Goal: Task Accomplishment & Management: Manage account settings

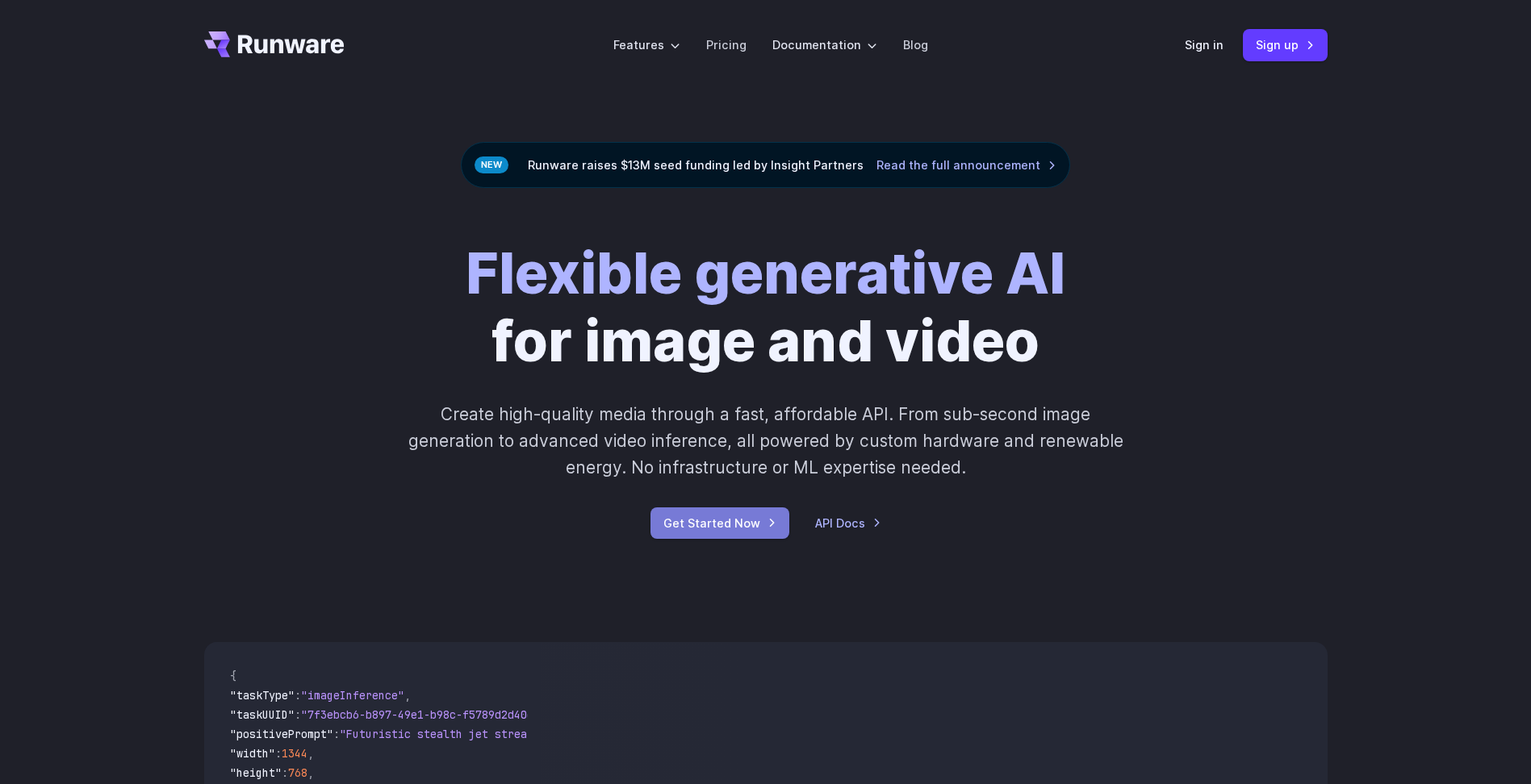
click at [758, 523] on link "Get Started Now" at bounding box center [719, 522] width 139 height 31
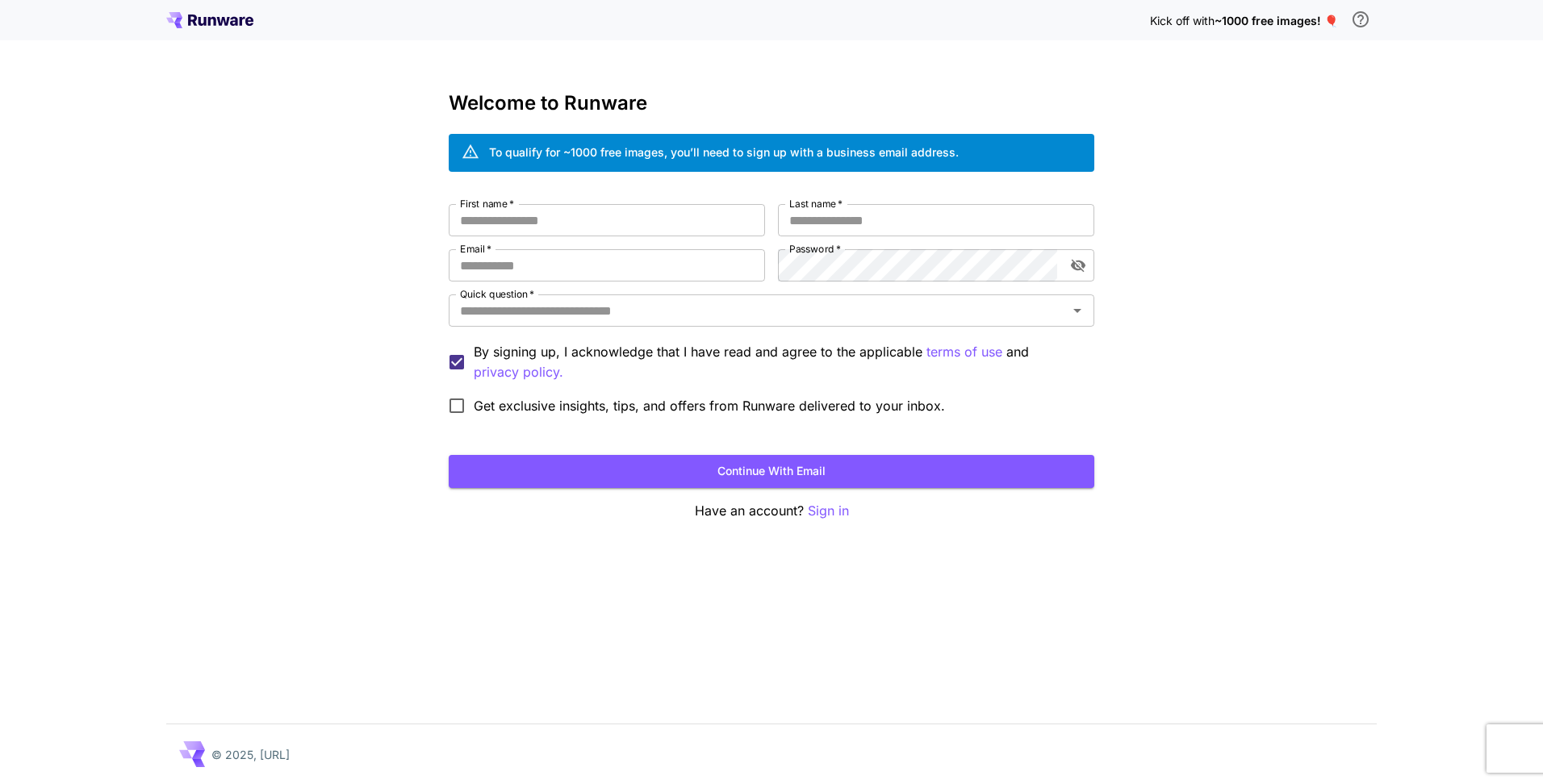
click at [226, 28] on icon at bounding box center [210, 20] width 88 height 16
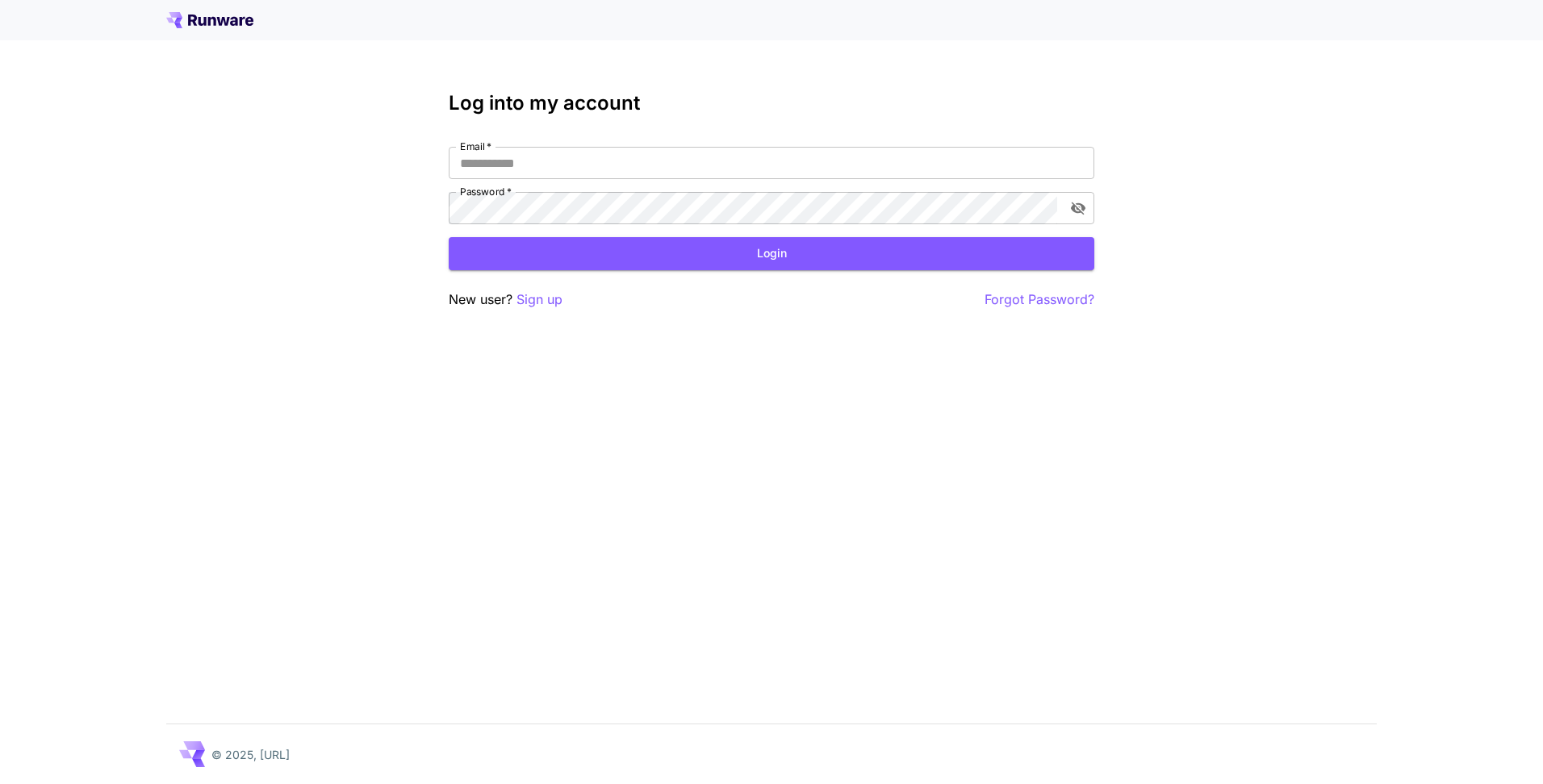
type input "**********"
click at [788, 237] on button "Login" at bounding box center [771, 253] width 645 height 33
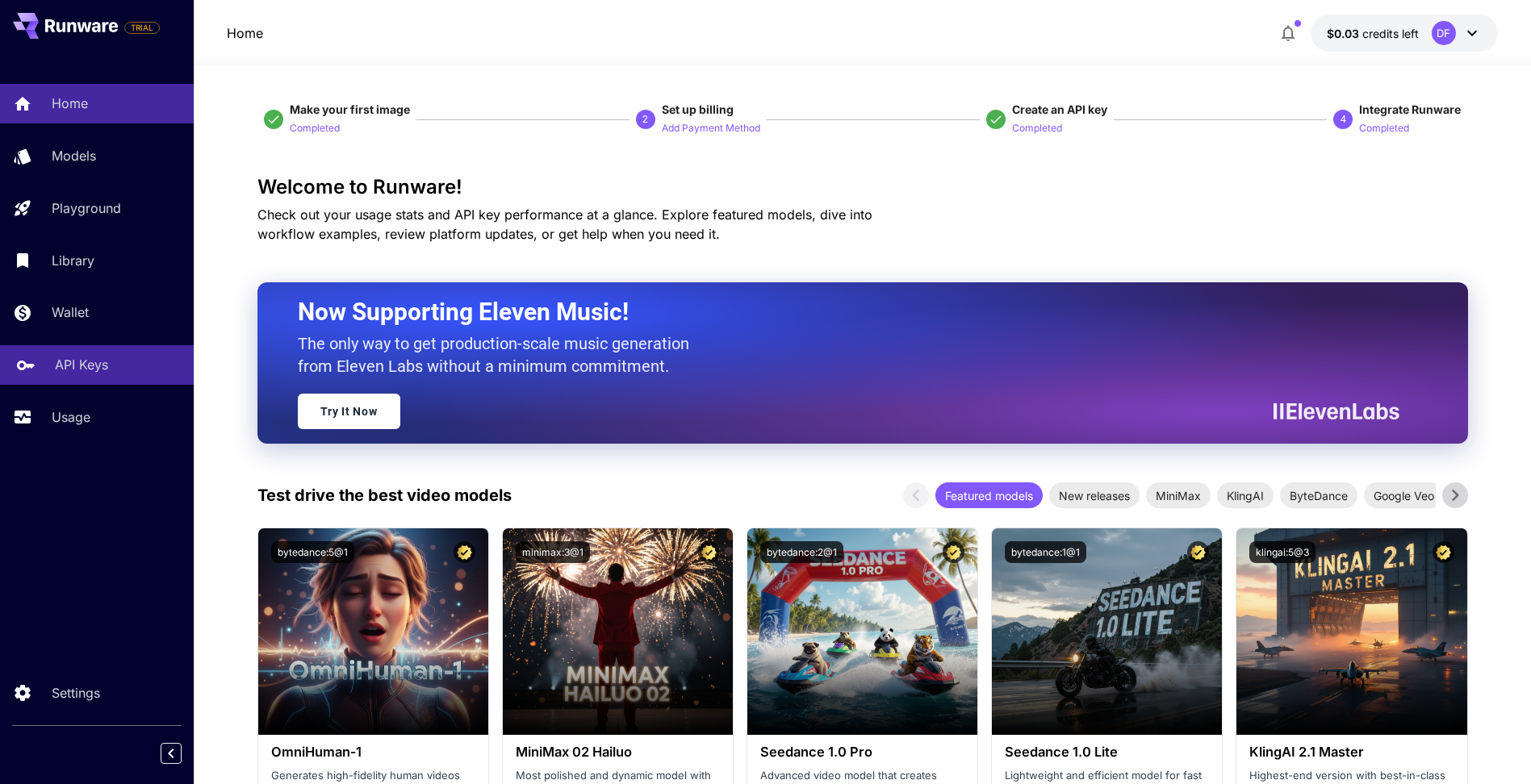
click at [93, 362] on p "API Keys" at bounding box center [82, 364] width 53 height 19
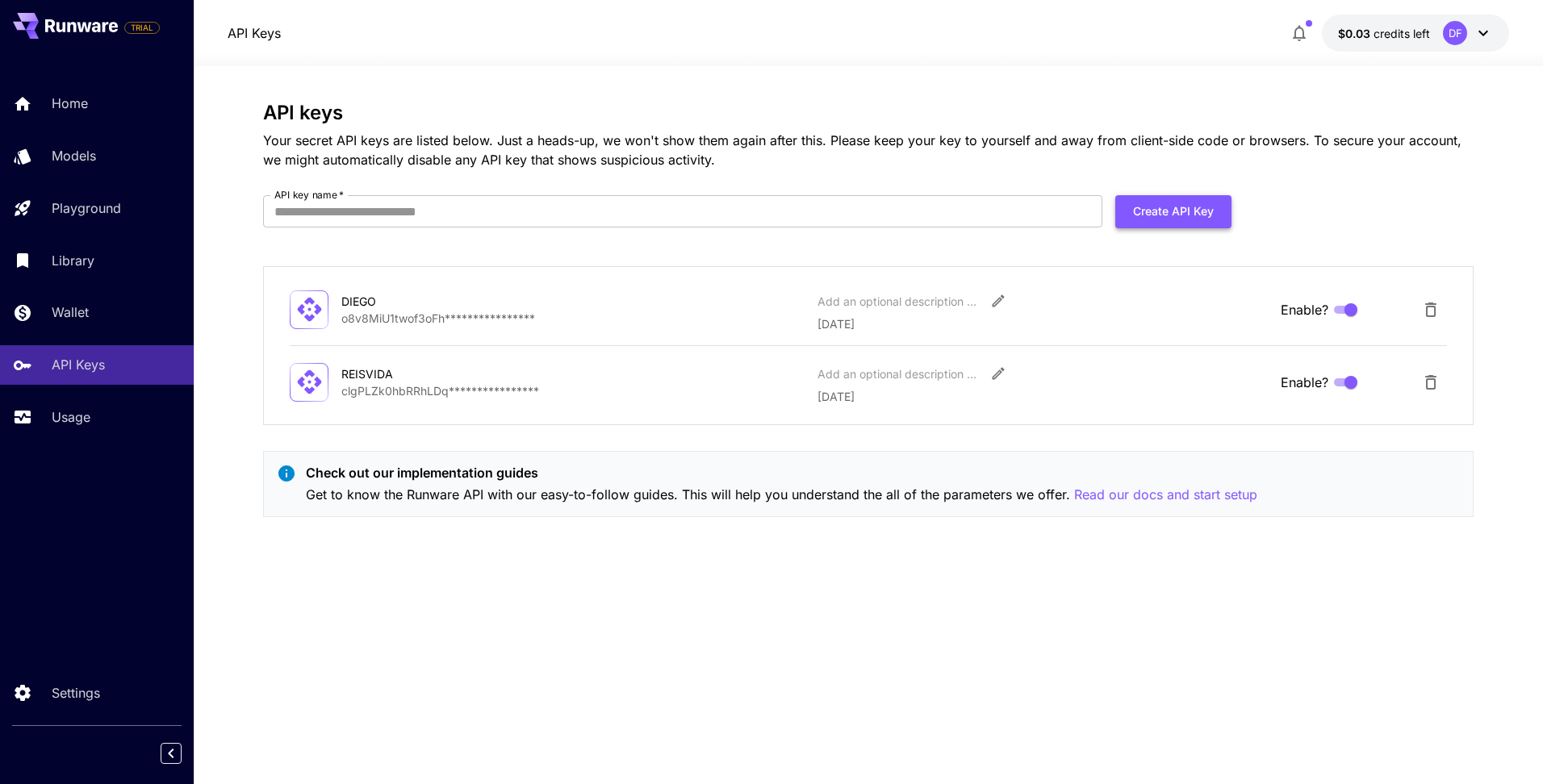
click at [1166, 208] on button "Create API Key" at bounding box center [1174, 211] width 116 height 33
click at [778, 213] on input "API key name   *" at bounding box center [682, 211] width 840 height 32
type input "********"
drag, startPoint x: 1138, startPoint y: 197, endPoint x: 1148, endPoint y: 205, distance: 12.8
click at [1138, 197] on button "Create API Key" at bounding box center [1174, 211] width 116 height 33
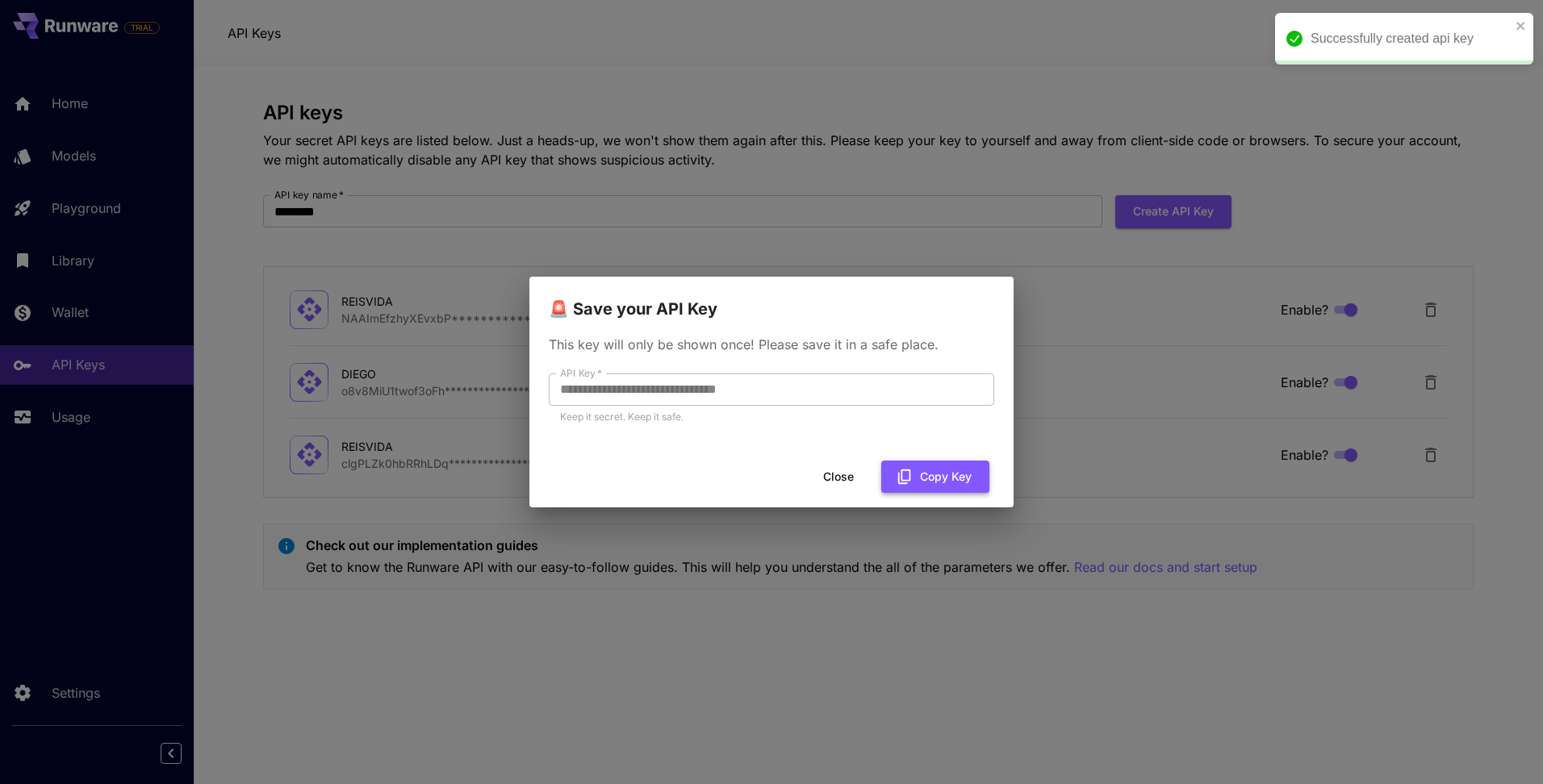
click at [909, 475] on icon "button" at bounding box center [904, 477] width 18 height 18
